Goal: Transaction & Acquisition: Book appointment/travel/reservation

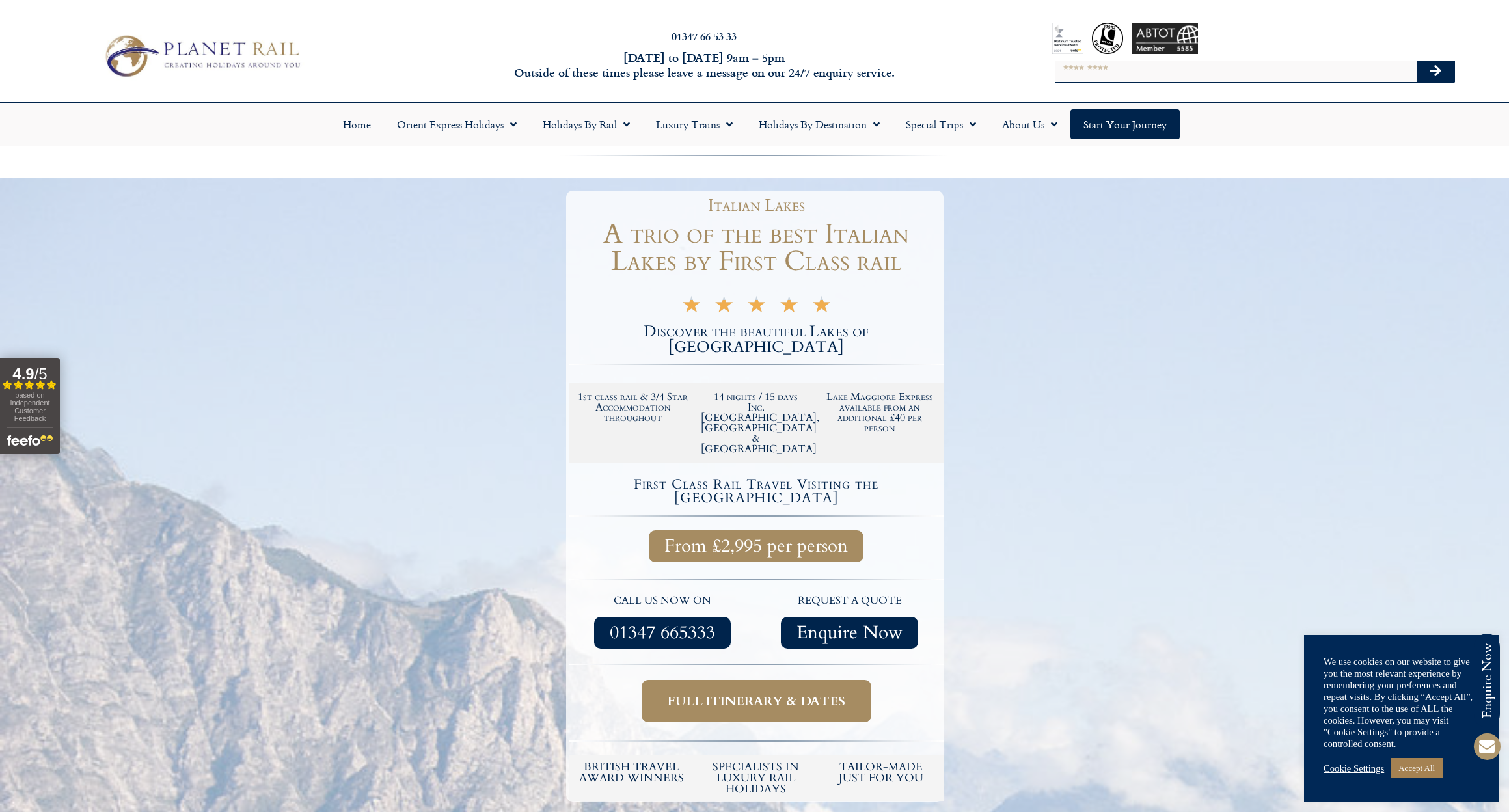
click at [1339, 767] on link "Cookie Settings" at bounding box center [1354, 767] width 60 height 12
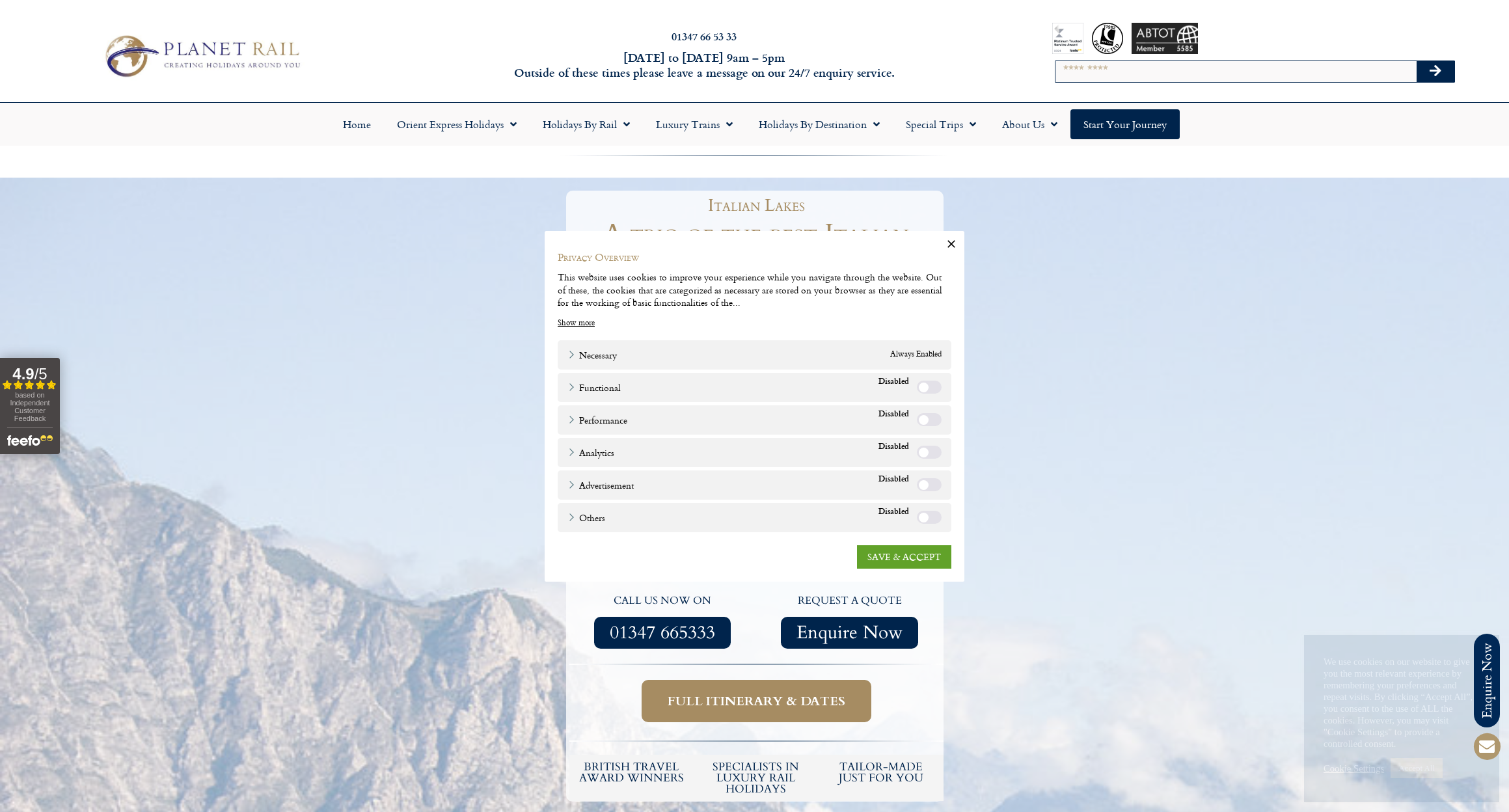
drag, startPoint x: 899, startPoint y: 549, endPoint x: 787, endPoint y: 549, distance: 112.0
click at [894, 549] on link "SAVE & ACCEPT" at bounding box center [904, 556] width 94 height 24
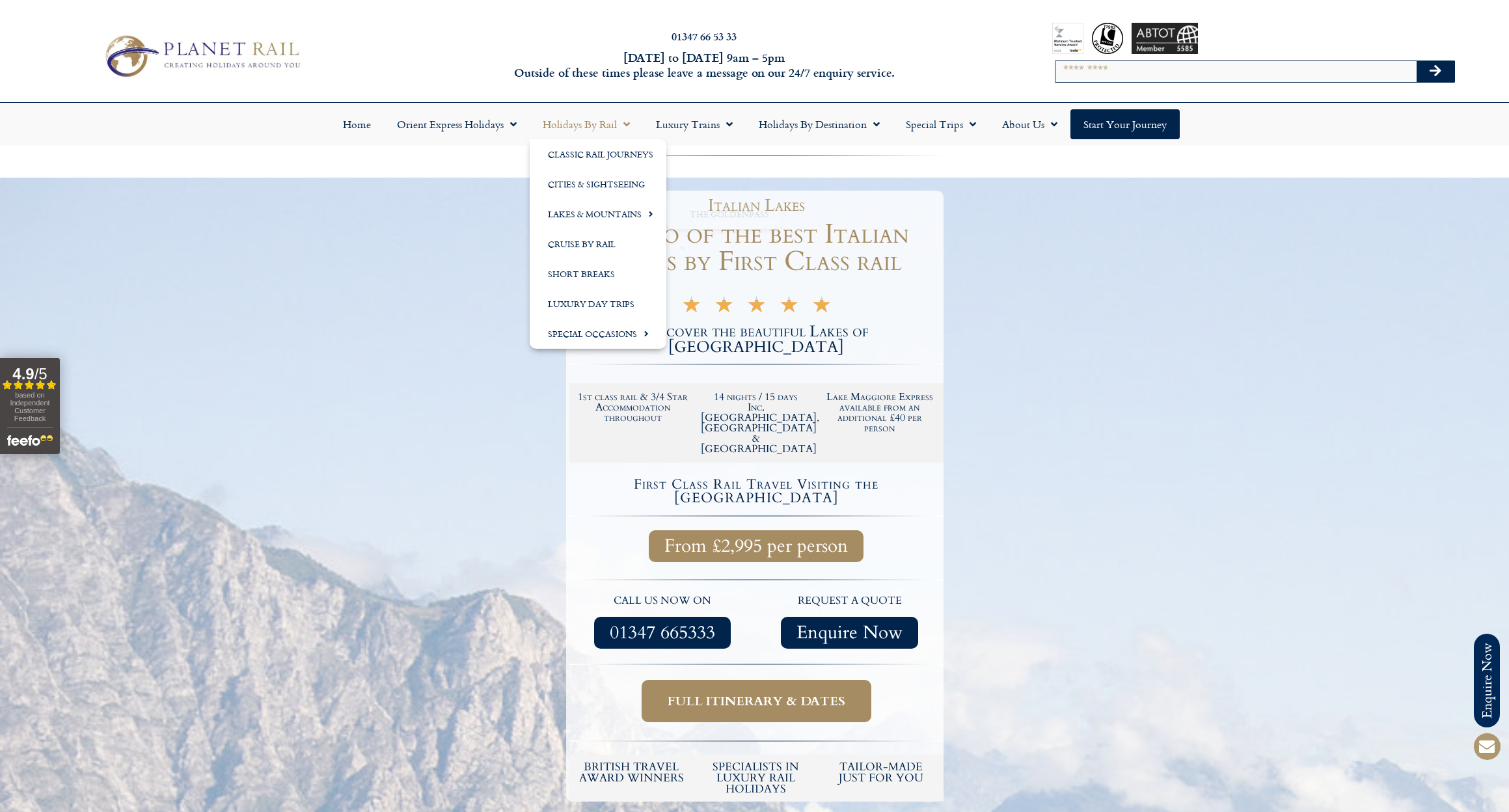
click at [590, 126] on link "Holidays by Rail" at bounding box center [586, 124] width 113 height 30
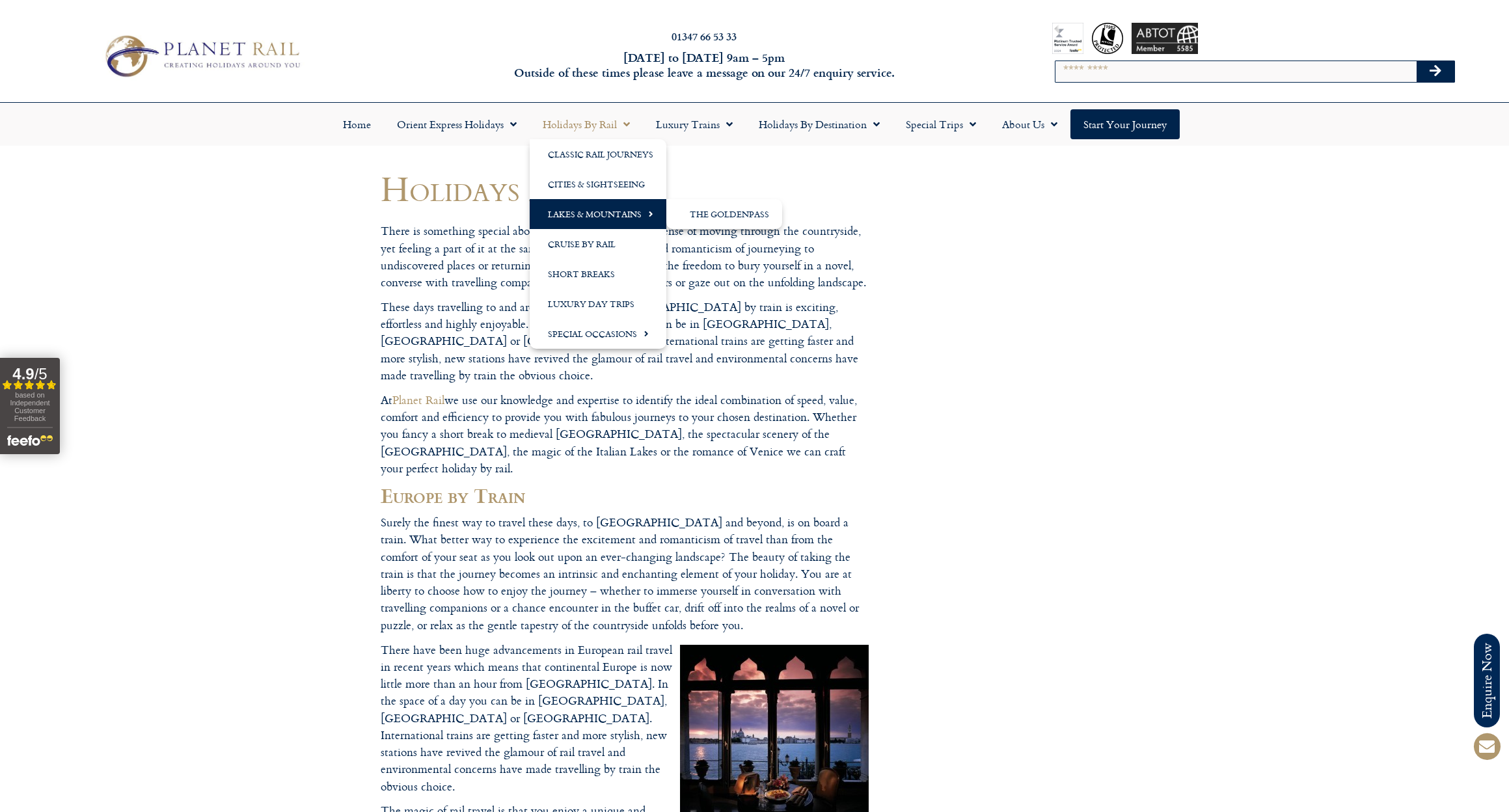
click at [612, 212] on link "Lakes & Mountains" at bounding box center [598, 213] width 137 height 30
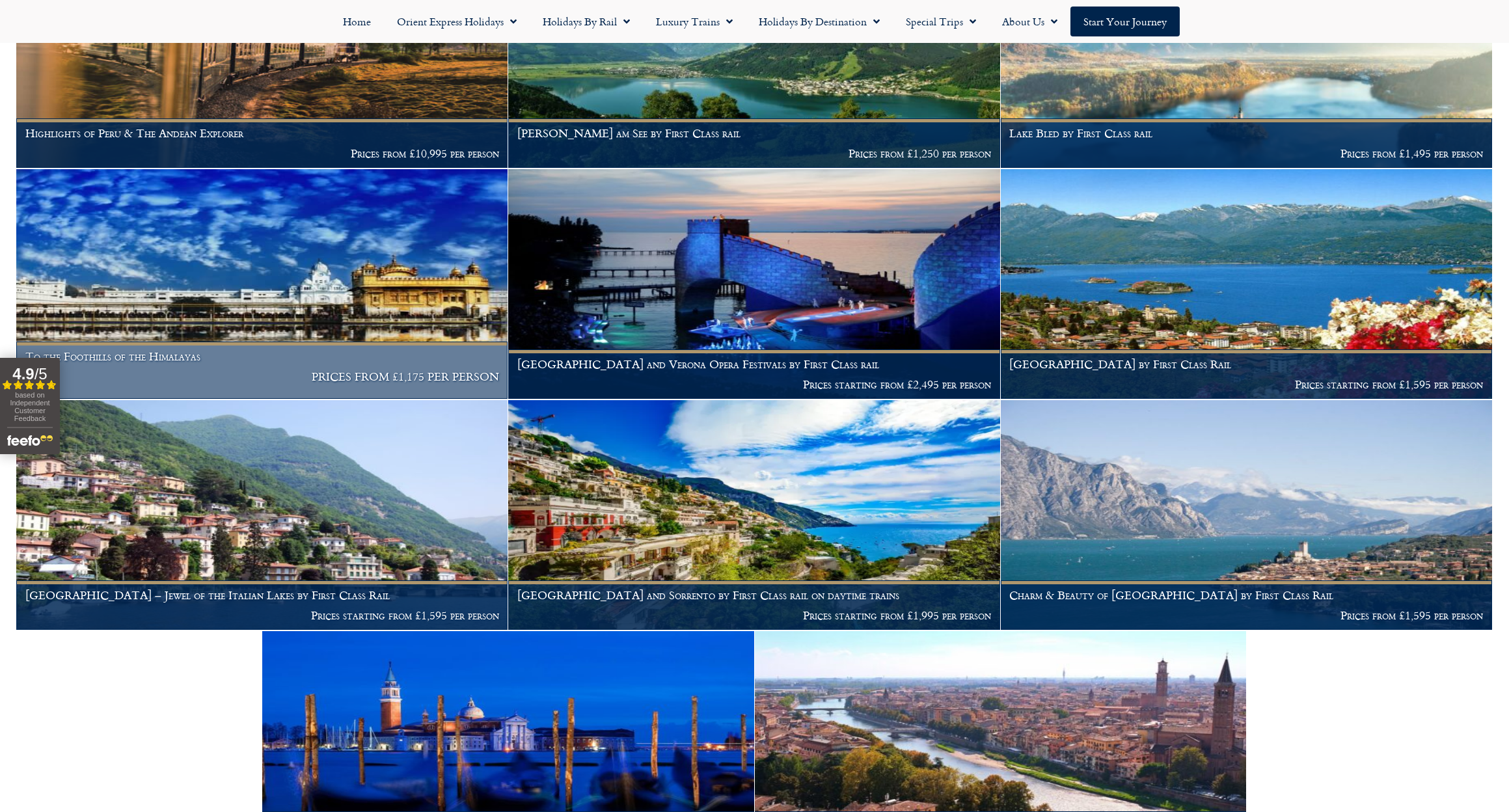
scroll to position [1552, 0]
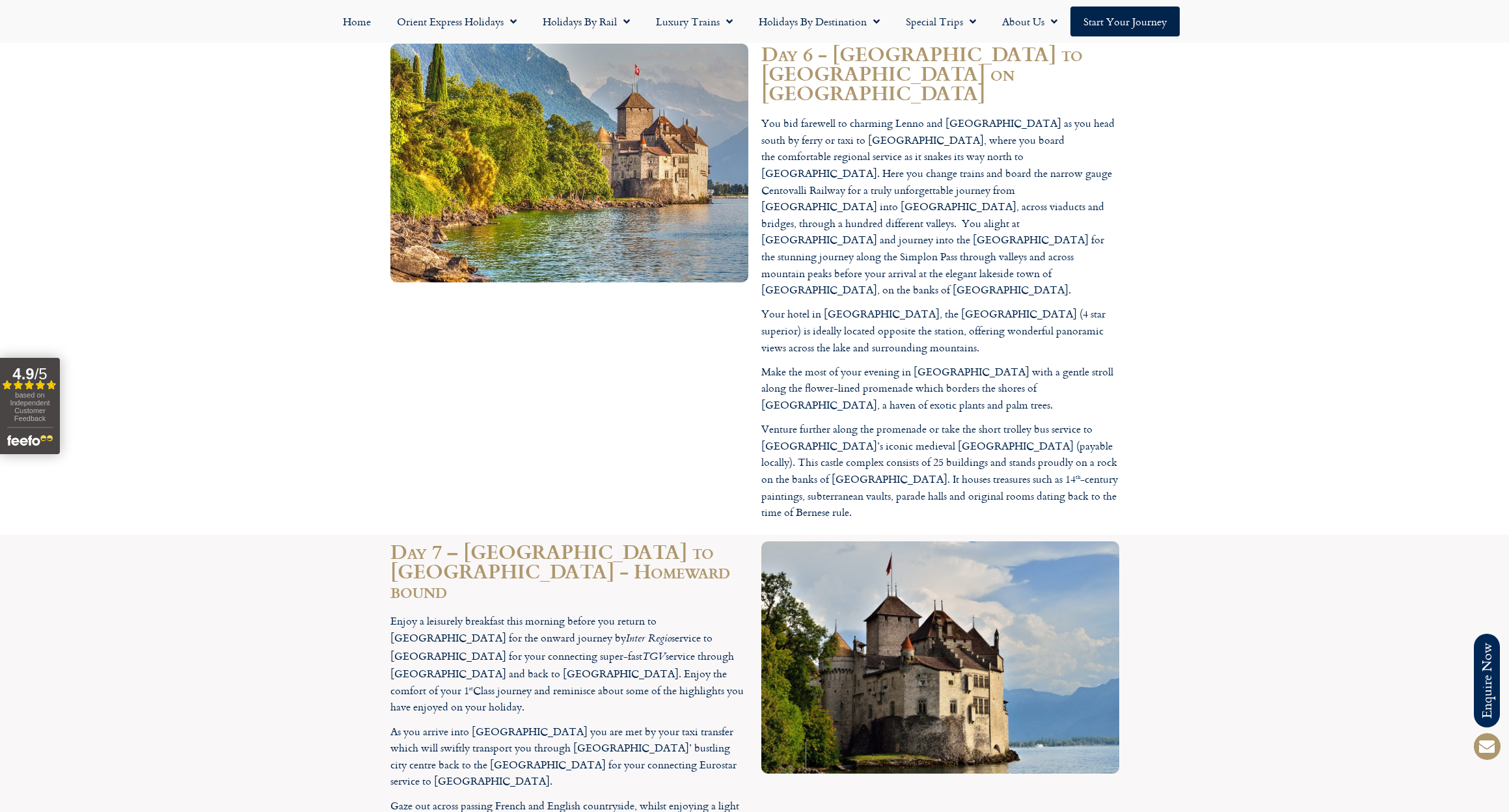
scroll to position [3068, 0]
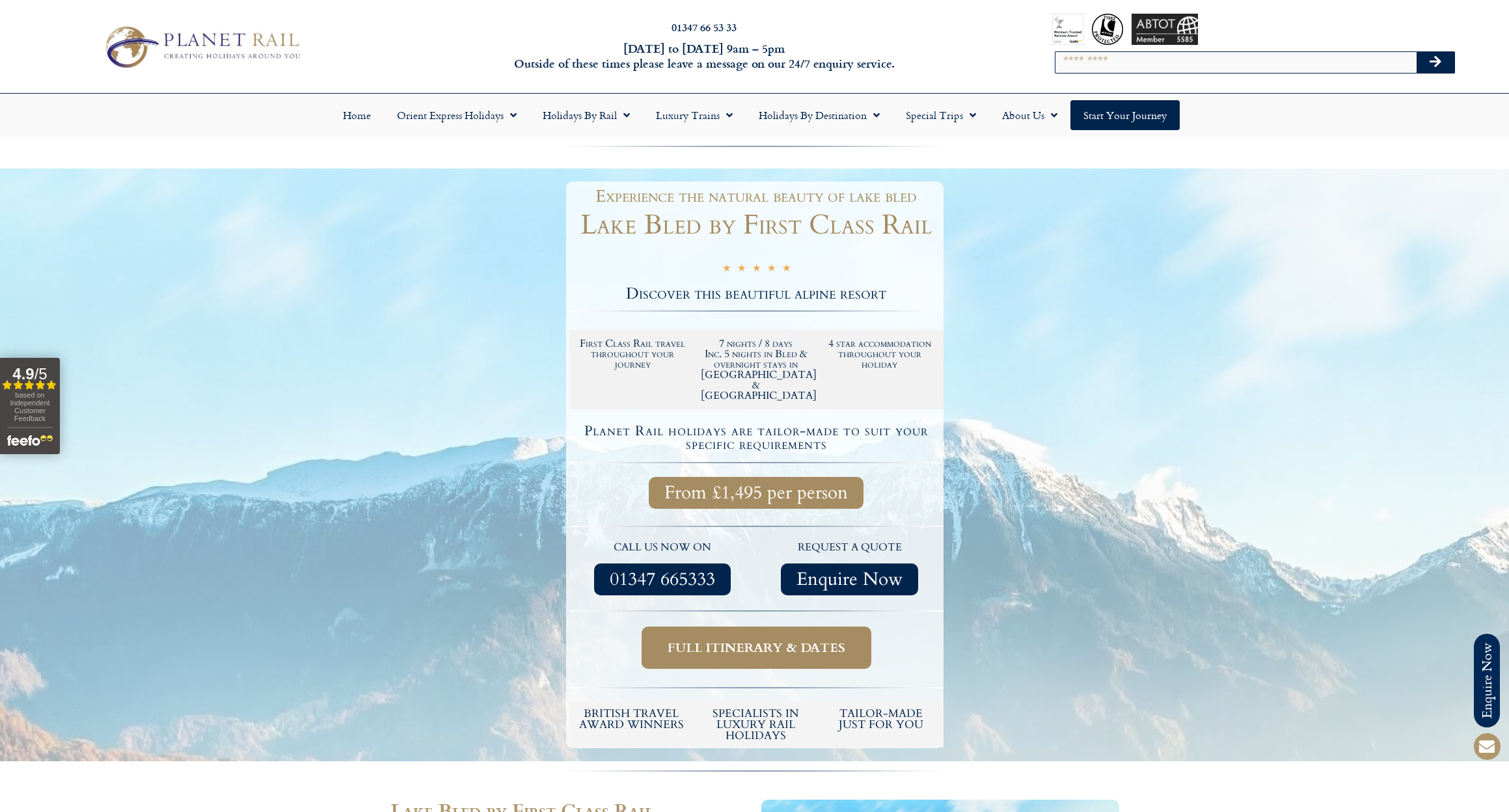
scroll to position [662, 0]
